Goal: Transaction & Acquisition: Purchase product/service

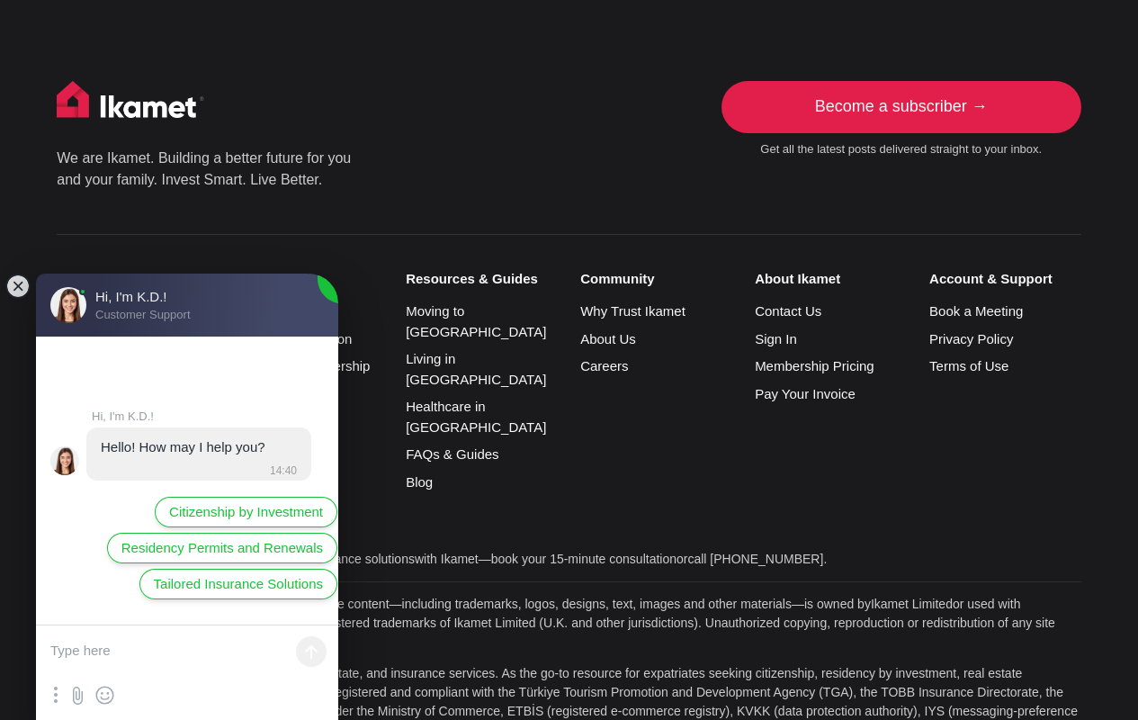
scroll to position [3710, 0]
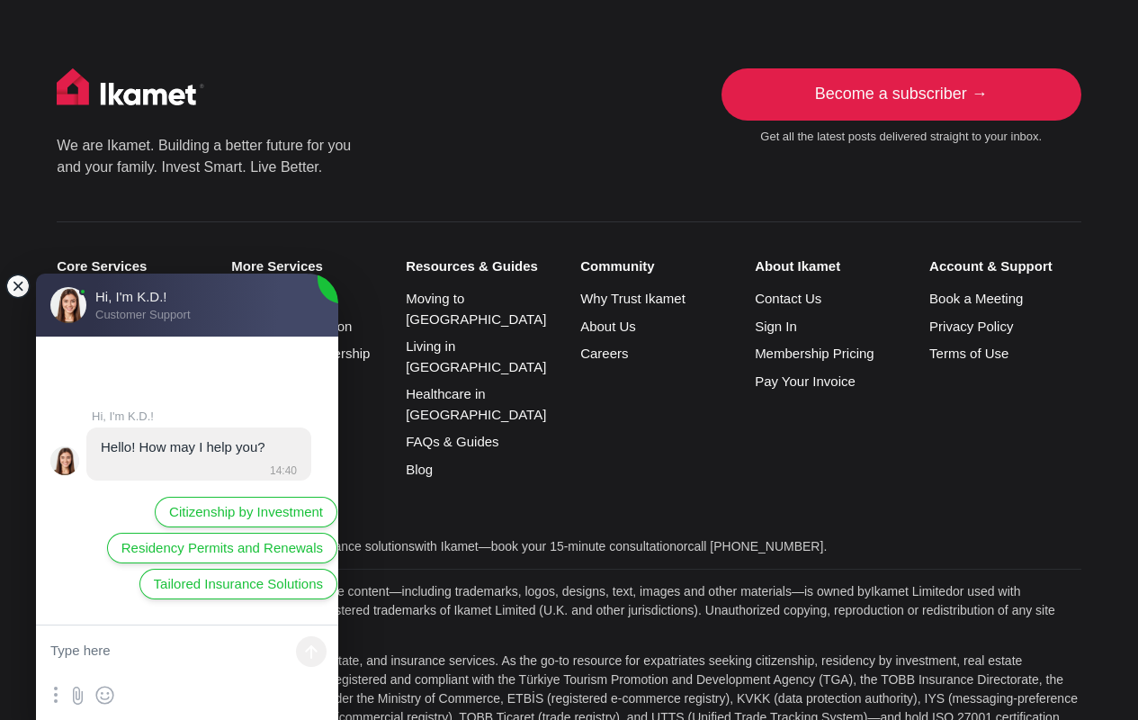
click at [17, 290] on jdiv at bounding box center [17, 286] width 25 height 25
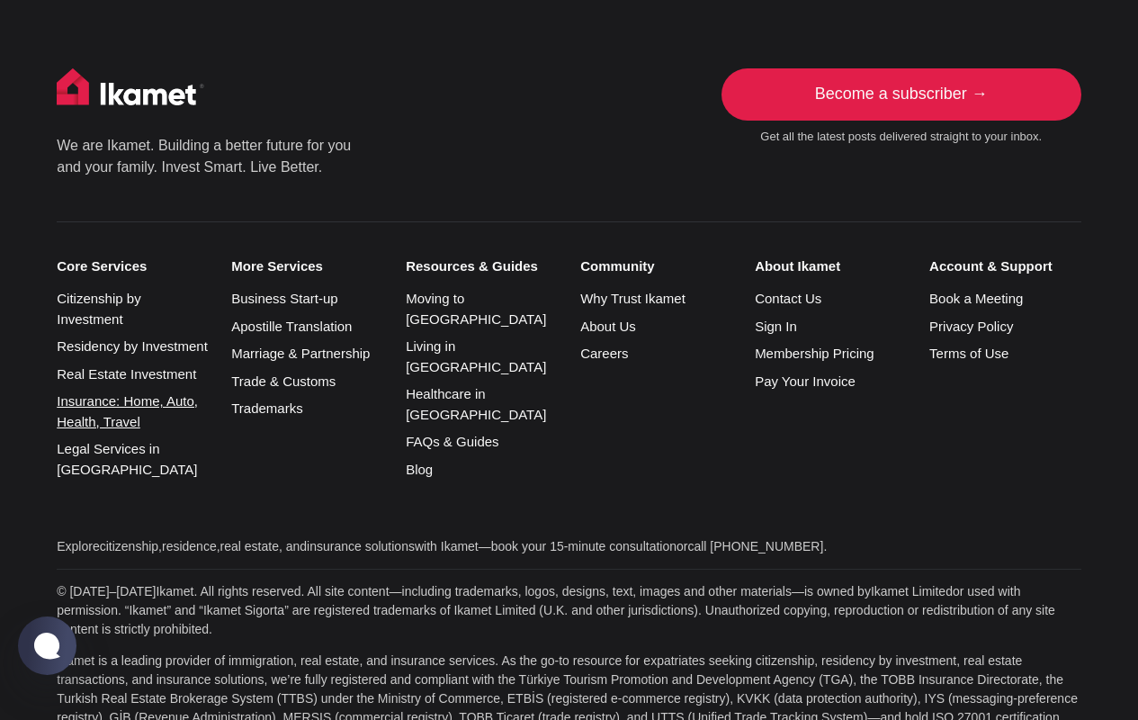
click at [91, 393] on link "Insurance: Home, Auto, Health, Travel" at bounding box center [127, 411] width 141 height 36
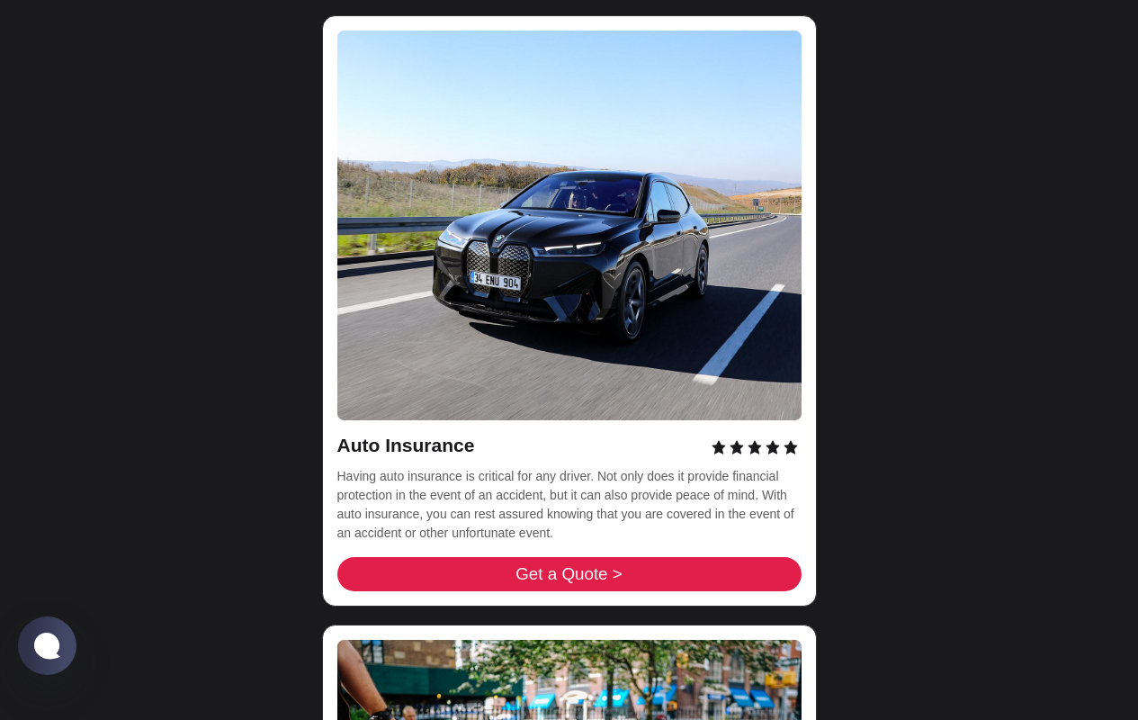
scroll to position [5717, 0]
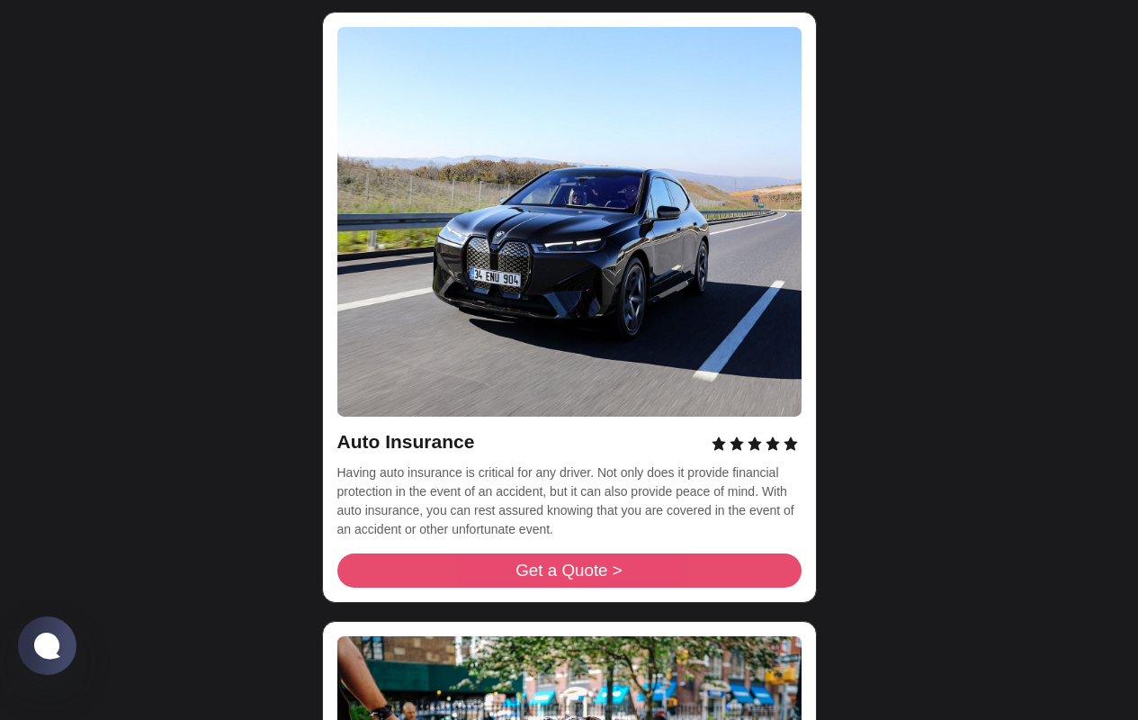
click at [437, 553] on link "Get a Quote >" at bounding box center [569, 570] width 464 height 34
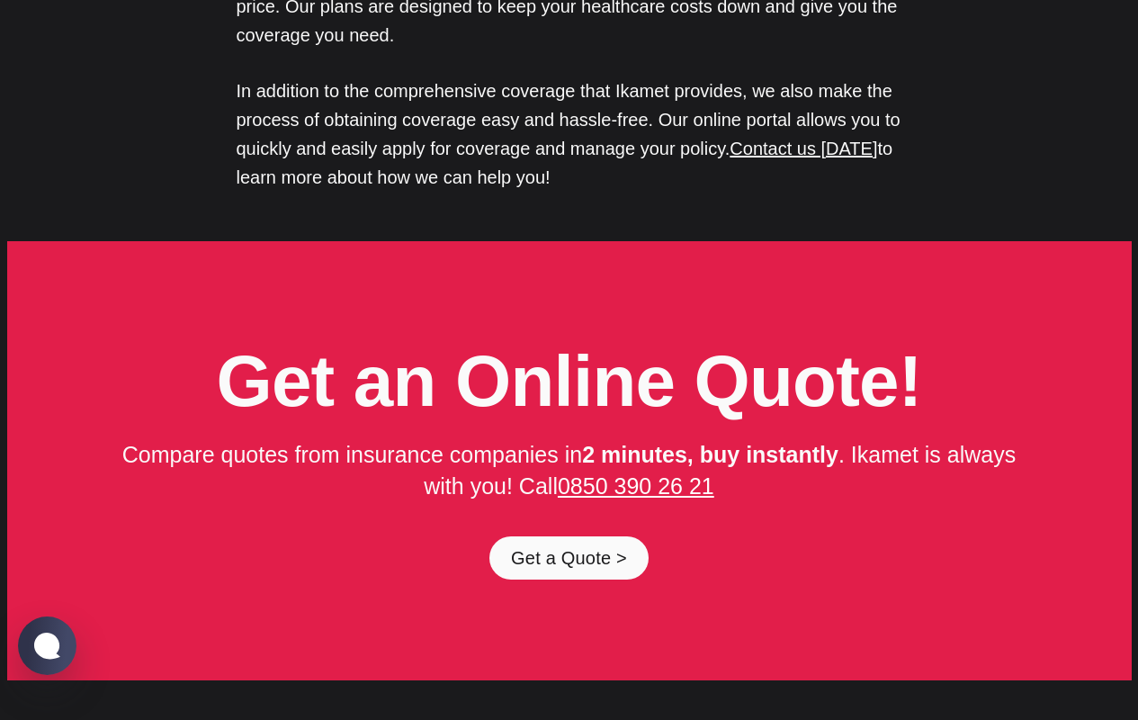
scroll to position [8728, 0]
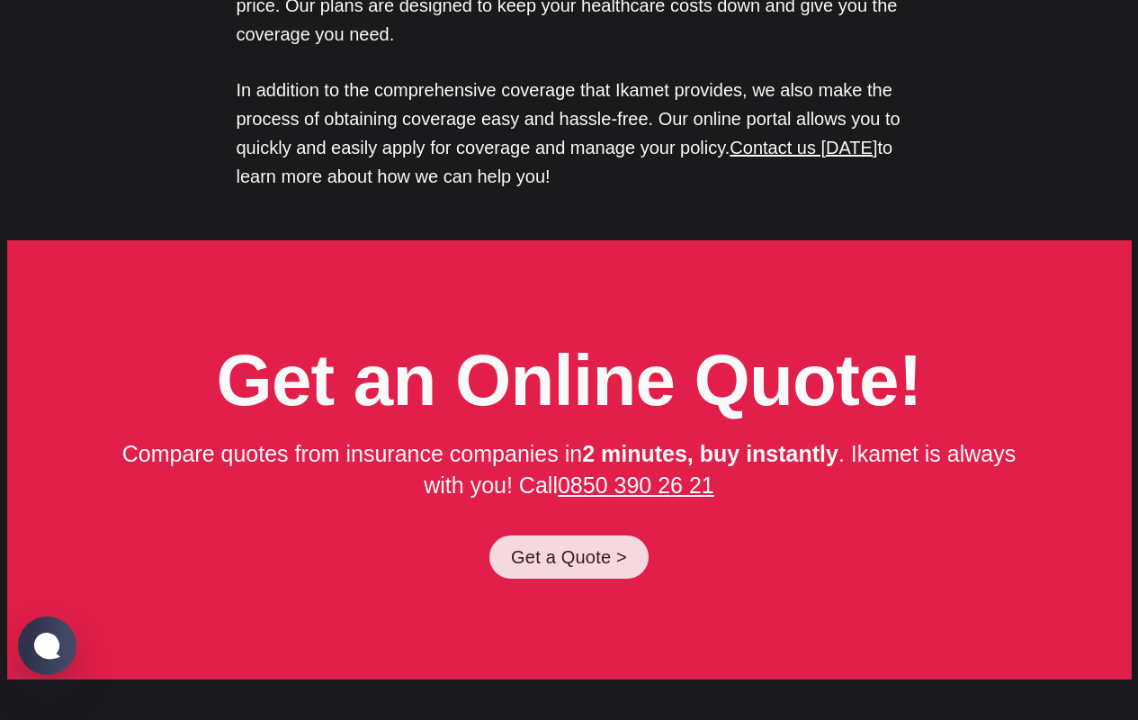
click at [606, 535] on link "Get a Quote >" at bounding box center [569, 556] width 159 height 43
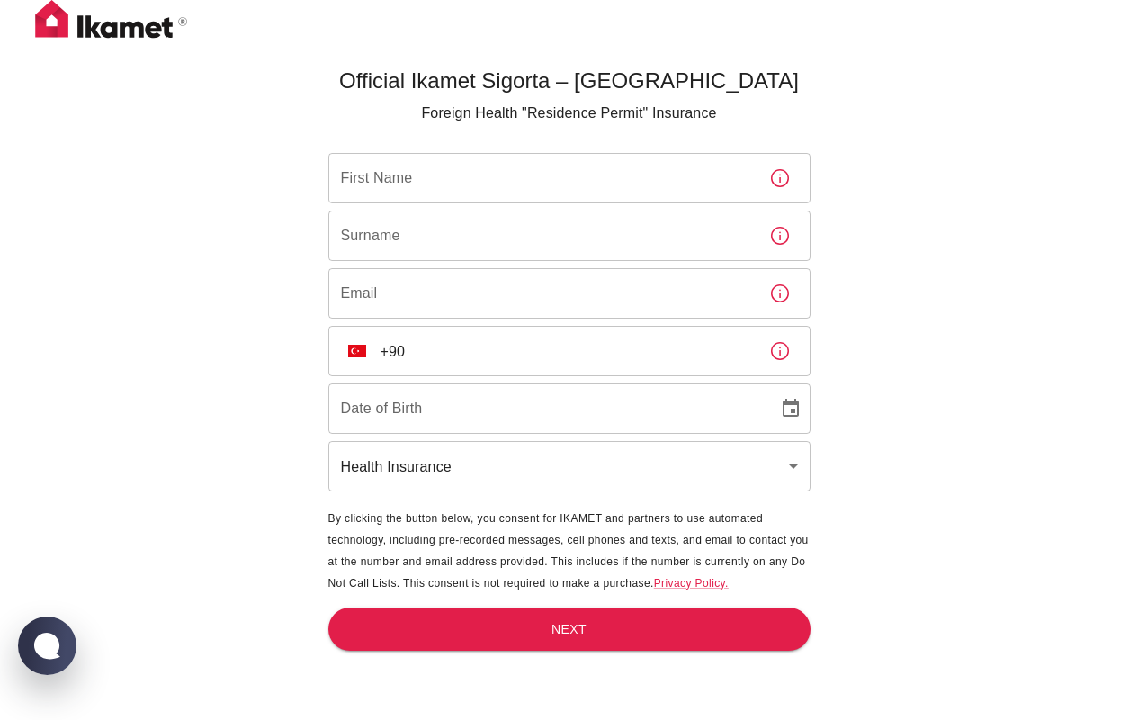
click at [778, 351] on icon "button" at bounding box center [780, 351] width 22 height 22
click at [796, 469] on body "Official Ikamet Sigorta – Turkey Foreign Health "Residence Permit" Insurance Fi…" at bounding box center [569, 389] width 1138 height 779
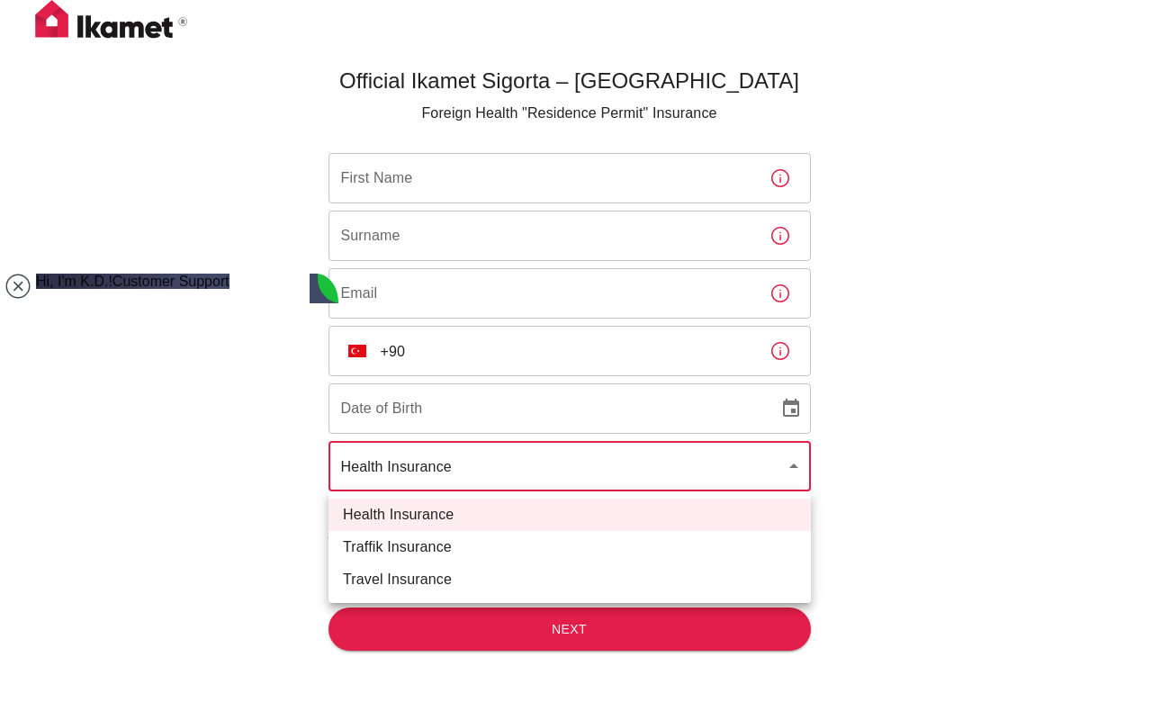
click at [733, 537] on li "Traffik Insurance" at bounding box center [569, 547] width 482 height 32
type input "traffik"
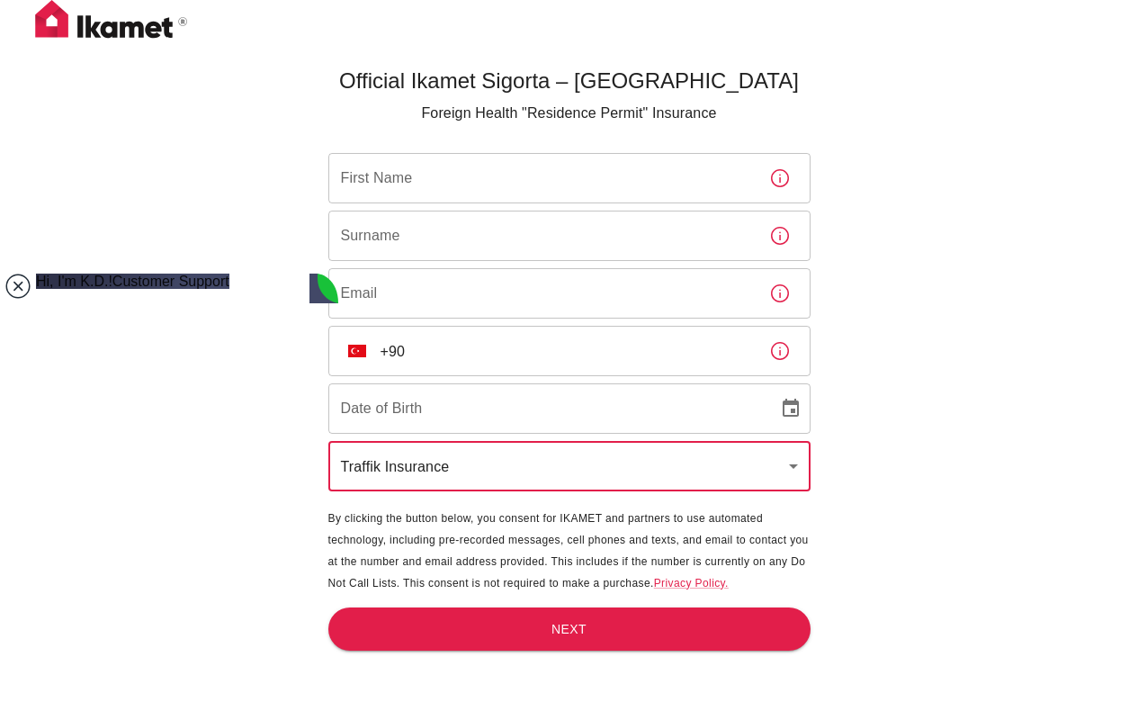
click at [13, 289] on jdiv at bounding box center [17, 286] width 25 height 25
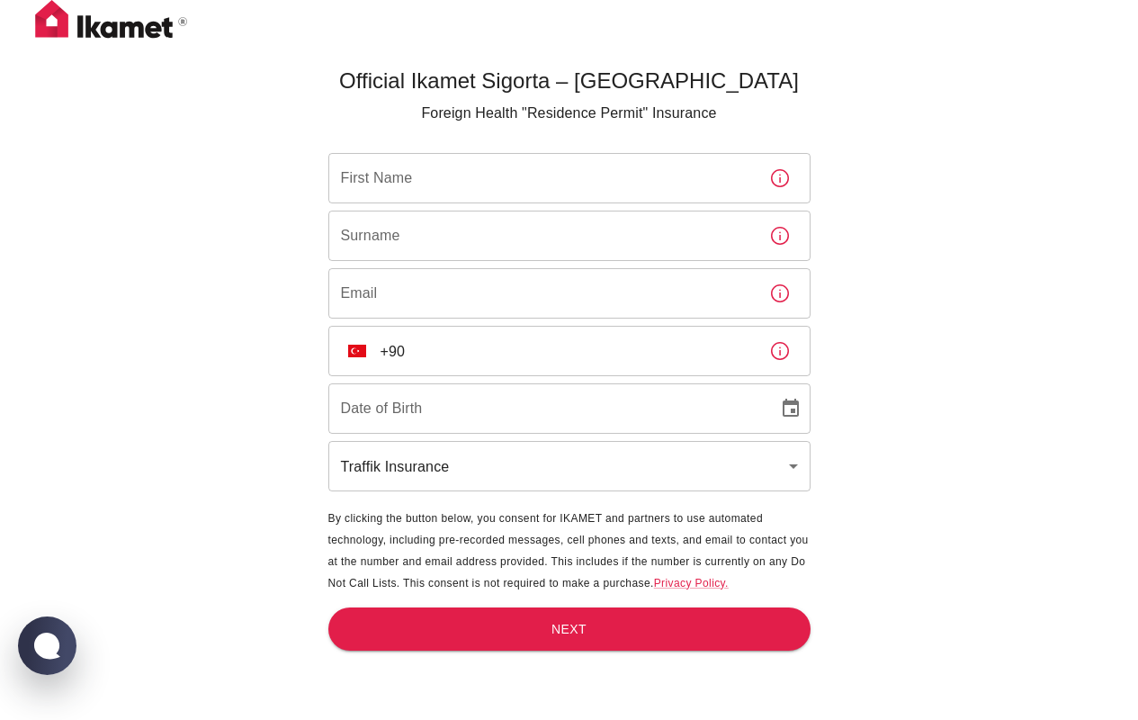
click at [778, 356] on icon "button" at bounding box center [780, 351] width 22 height 22
click at [1045, 377] on div "Official Ikamet Sigorta – Turkey Foreign Health "Residence Permit" Insurance Fi…" at bounding box center [569, 389] width 1138 height 779
click at [599, 472] on body "Official Ikamet Sigorta – [DEMOGRAPHIC_DATA] Foreign Health "Residence Permit" …" at bounding box center [569, 389] width 1138 height 779
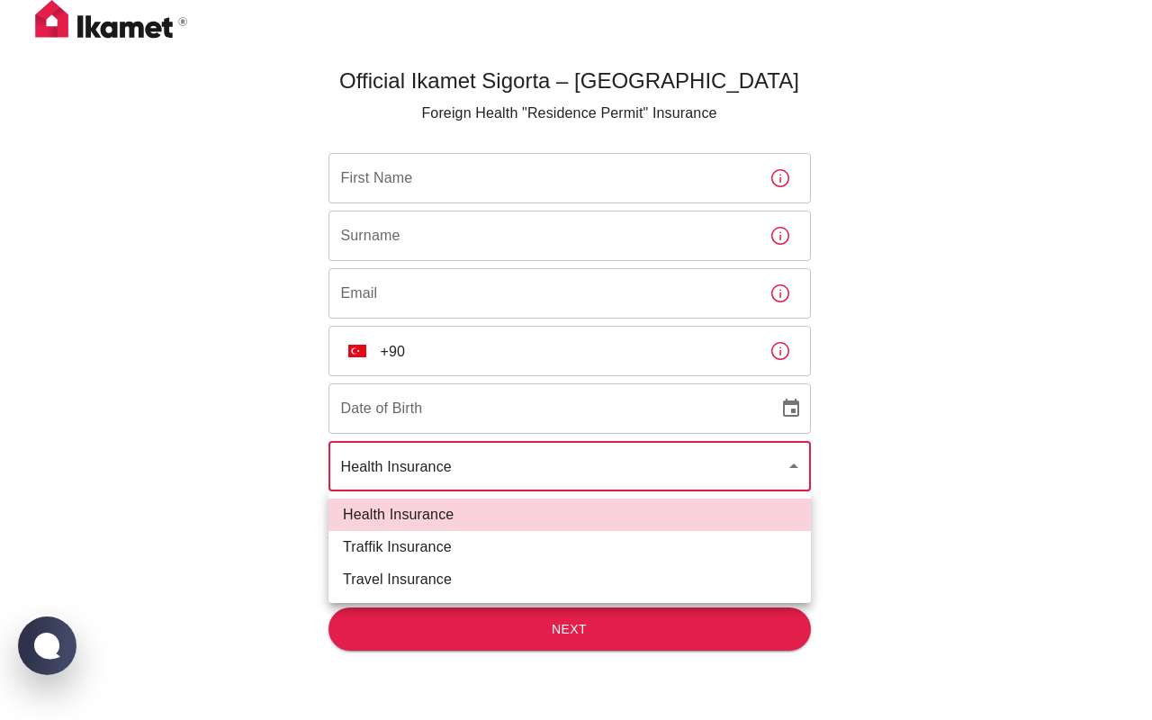
click at [566, 560] on li "Traffik Insurance" at bounding box center [569, 547] width 482 height 32
type input "traffik"
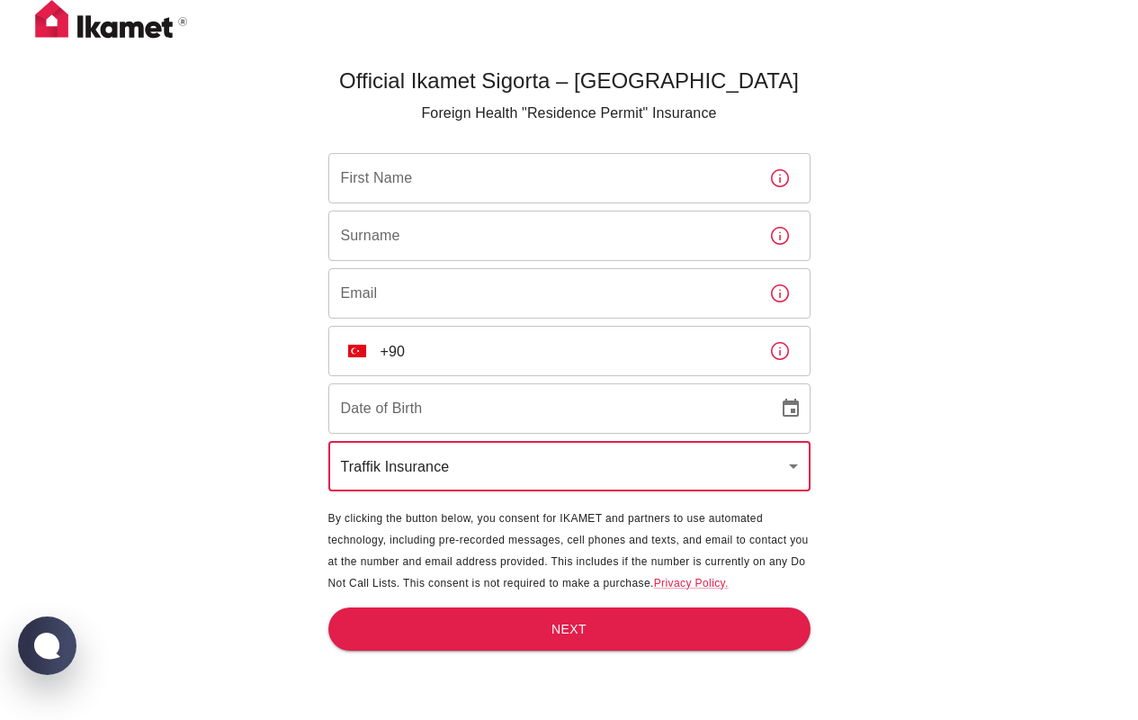
click at [592, 189] on input "First Name" at bounding box center [541, 178] width 427 height 50
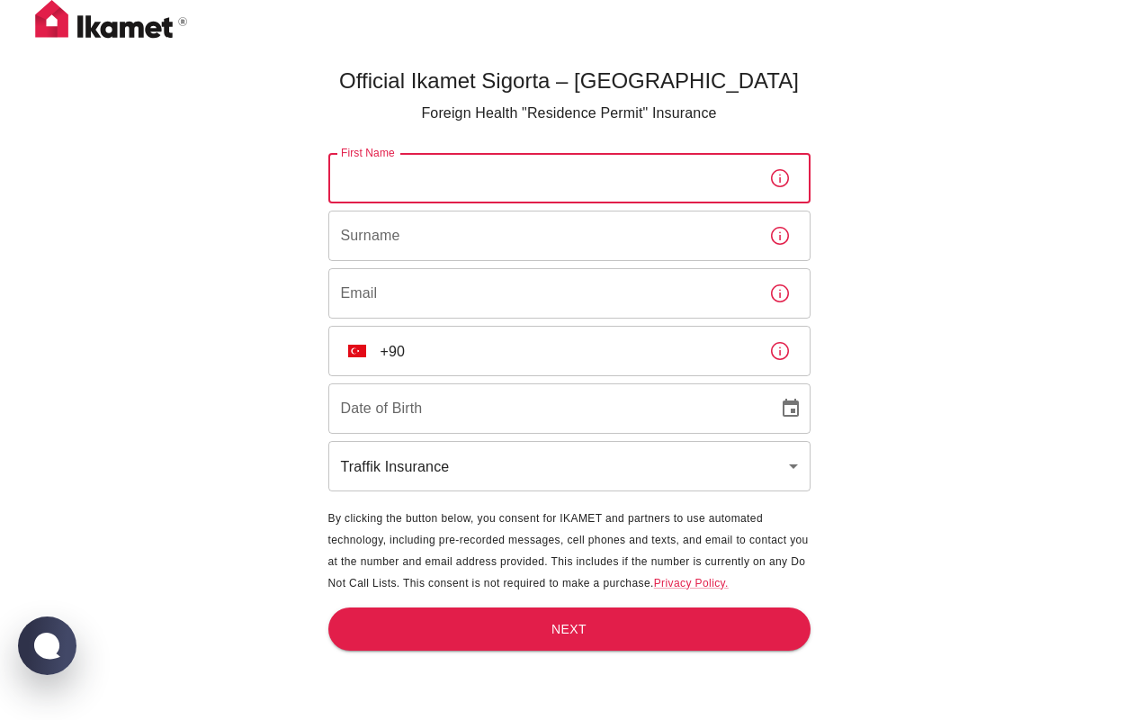
type input "Ь"
type input "[PERSON_NAME]"
click at [524, 244] on input "Surname" at bounding box center [541, 236] width 427 height 50
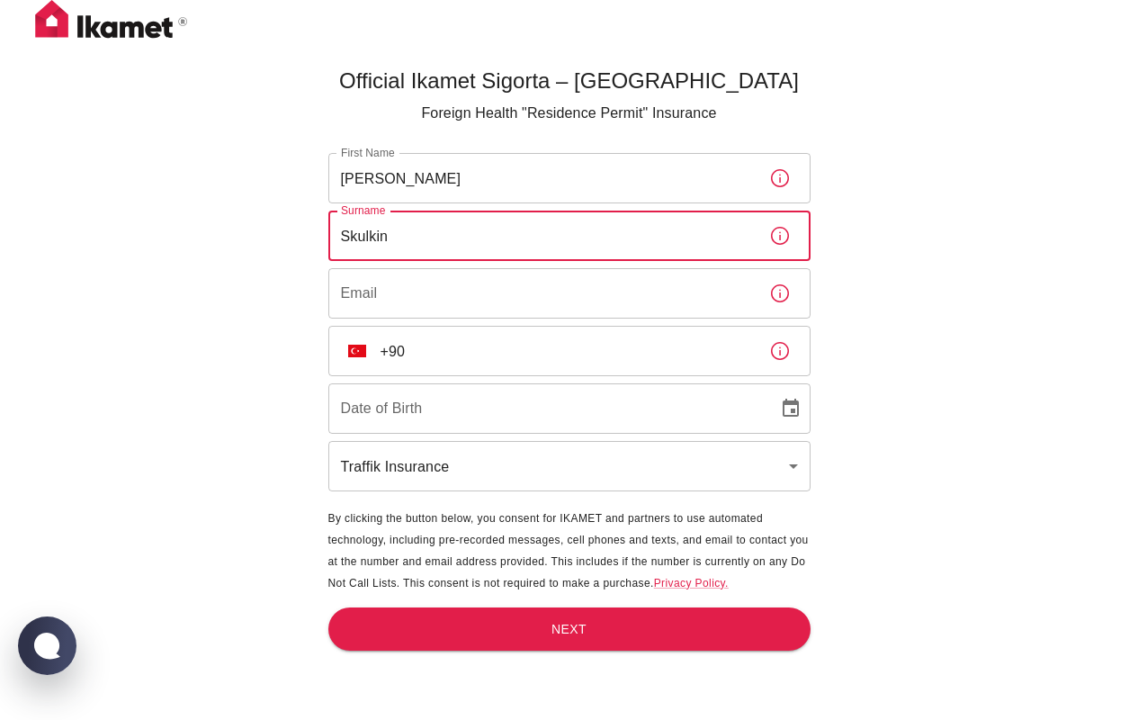
type input "Skulkin"
click at [499, 286] on input "Email" at bounding box center [541, 293] width 427 height 50
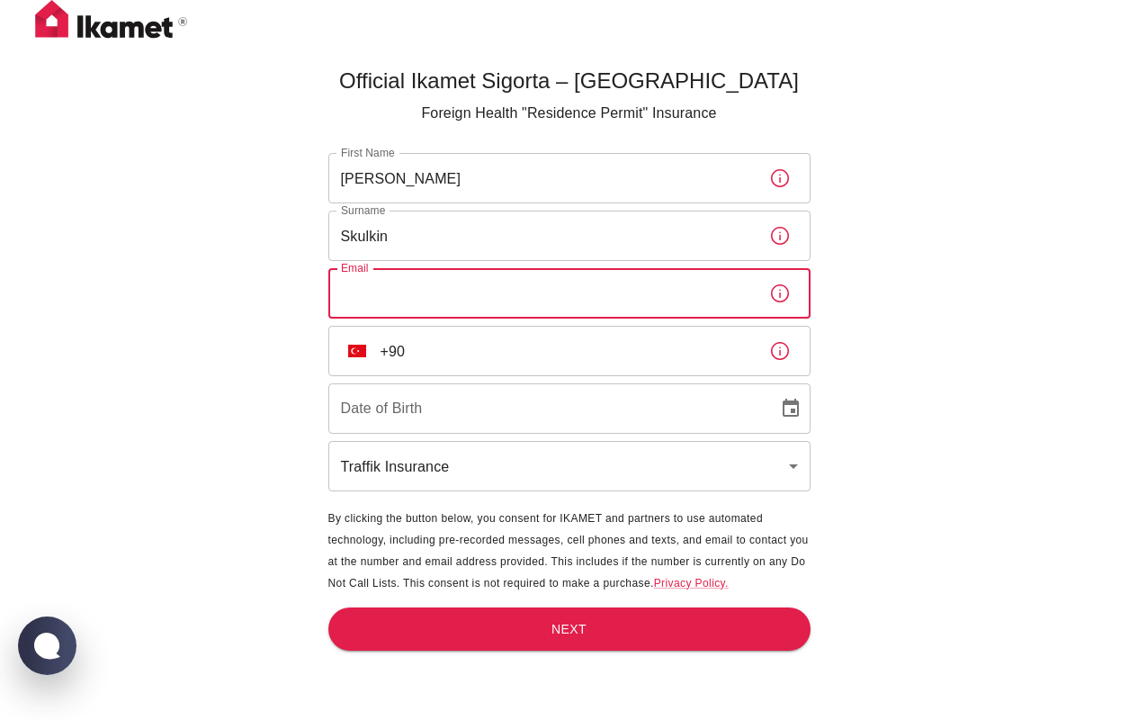
type input "[DOMAIN_NAME][EMAIL_ADDRESS][DOMAIN_NAME]"
click at [439, 415] on input "Date of Birth" at bounding box center [546, 408] width 437 height 50
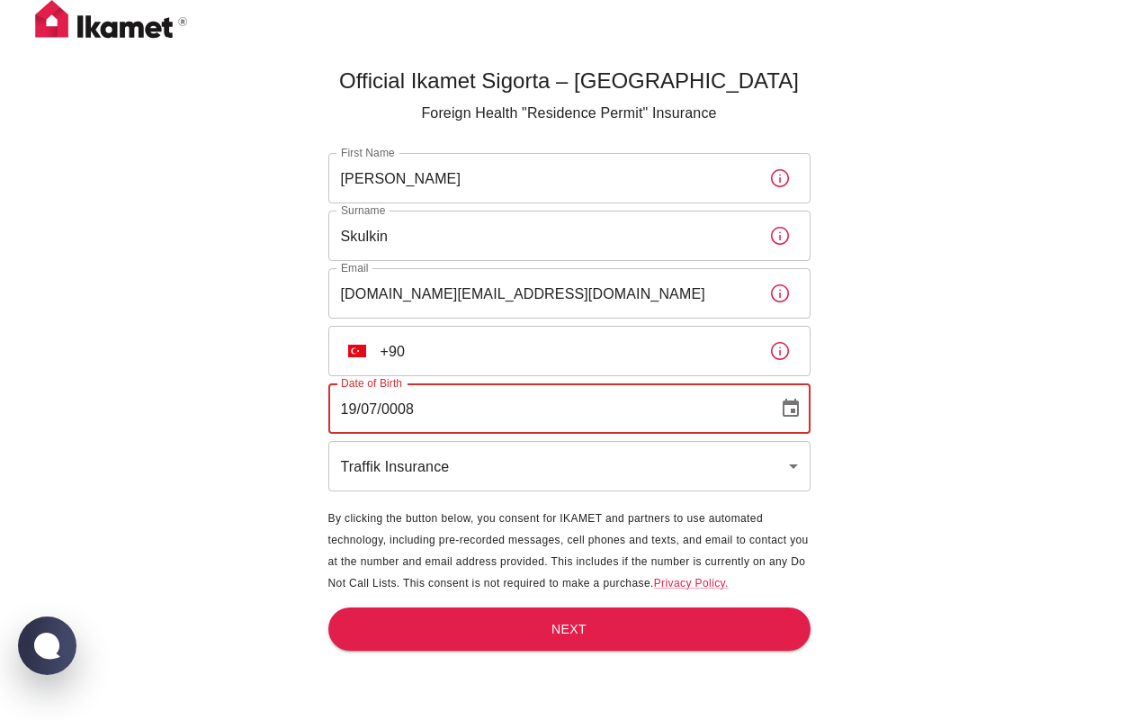
click at [414, 412] on input "19/07/0008" at bounding box center [546, 408] width 437 height 50
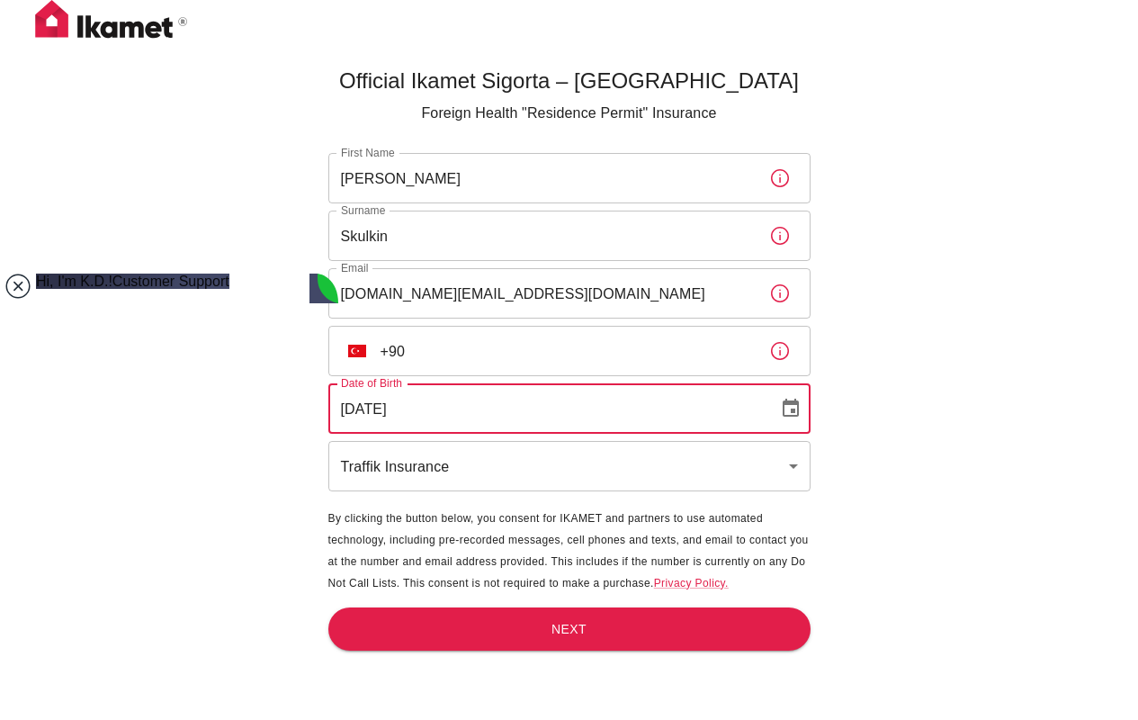
type input "[DATE]"
click at [16, 280] on jdiv at bounding box center [17, 286] width 25 height 25
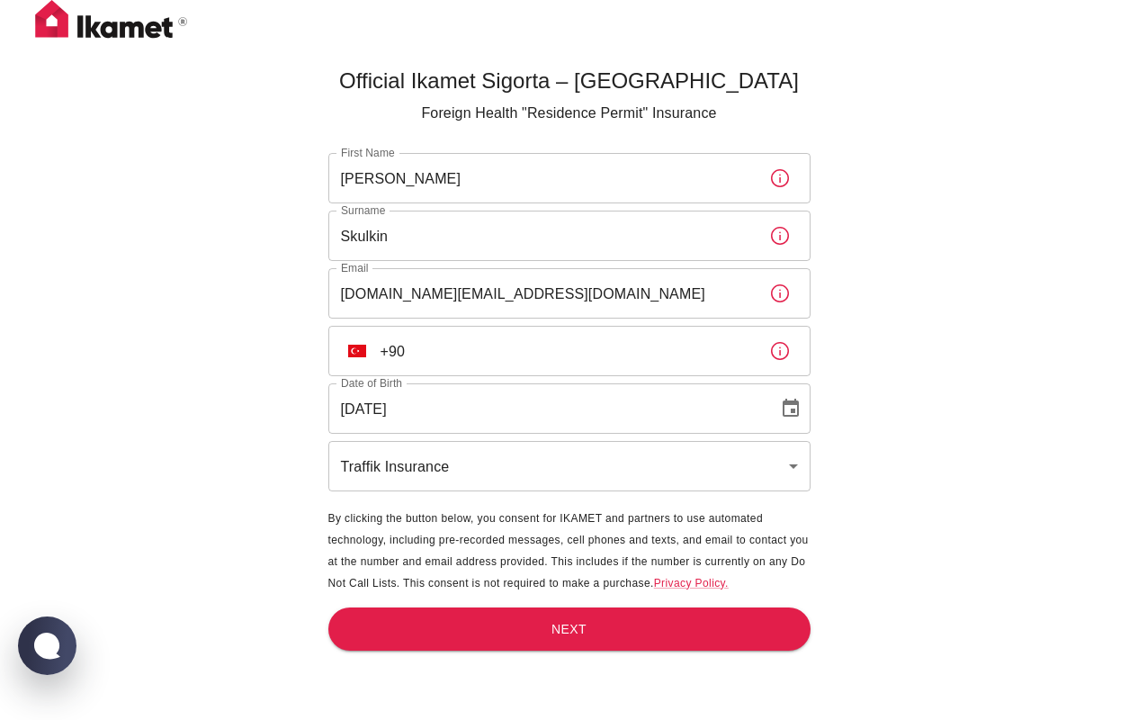
click at [428, 601] on main "Official Ikamet Sigorta – [DEMOGRAPHIC_DATA] Foreign Health "Residence Permit" …" at bounding box center [569, 419] width 497 height 720
click at [418, 633] on button "Next" at bounding box center [569, 629] width 482 height 44
